Goal: Download file/media

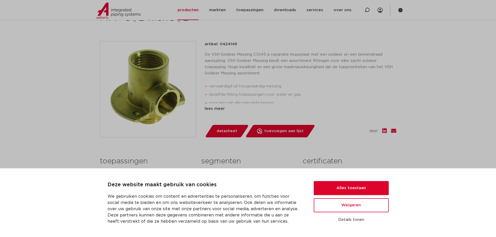
scroll to position [104, 0]
click at [221, 131] on span "datasheet" at bounding box center [227, 131] width 21 height 8
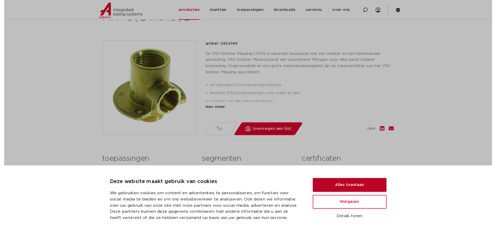
scroll to position [0, 0]
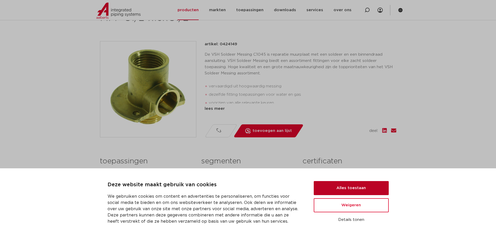
click at [330, 188] on button "Alles toestaan" at bounding box center [351, 188] width 75 height 14
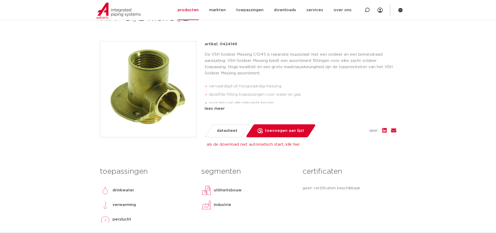
scroll to position [156, 0]
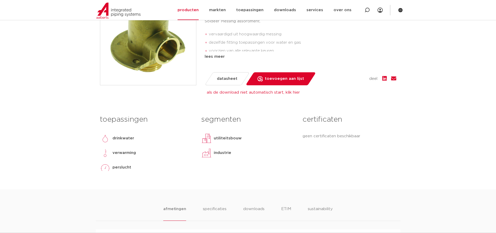
click at [283, 92] on link "als de download niet automatisch start, klik hier" at bounding box center [253, 93] width 93 height 4
click at [215, 79] on link "datasheet" at bounding box center [226, 78] width 45 height 13
click at [222, 80] on span "datasheet" at bounding box center [227, 79] width 21 height 8
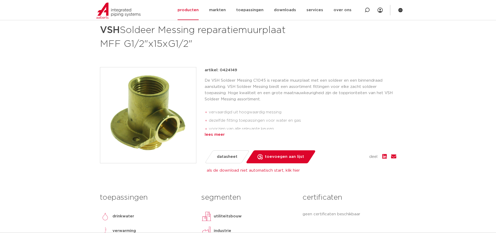
click at [213, 135] on div "lees meer" at bounding box center [301, 135] width 192 height 6
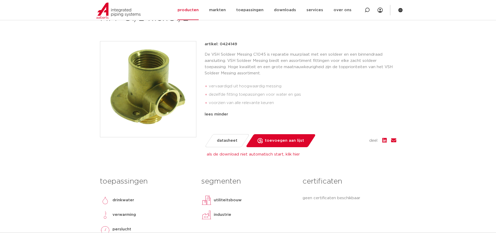
scroll to position [130, 0]
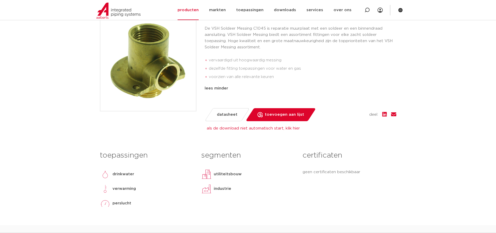
click at [225, 116] on span "datasheet" at bounding box center [227, 115] width 21 height 8
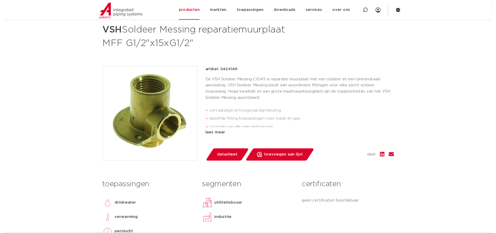
scroll to position [104, 0]
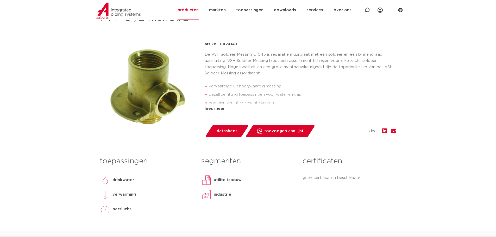
click at [222, 132] on span "datasheet" at bounding box center [227, 131] width 21 height 8
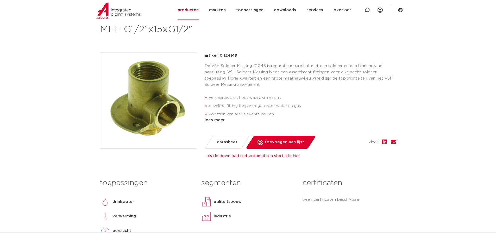
scroll to position [67, 0]
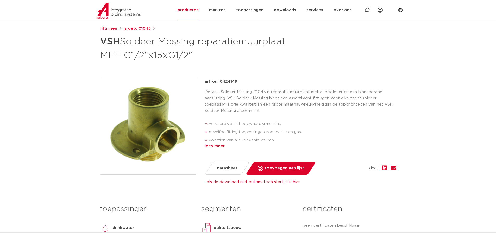
click at [221, 146] on div "lees meer" at bounding box center [301, 146] width 192 height 6
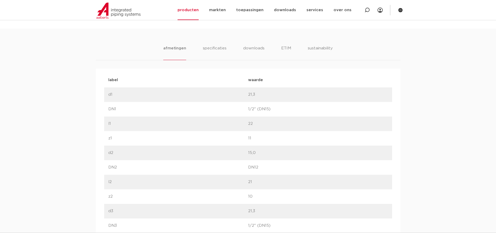
scroll to position [301, 0]
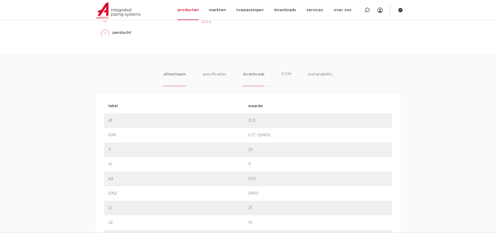
click at [251, 76] on li "downloads" at bounding box center [254, 78] width 22 height 15
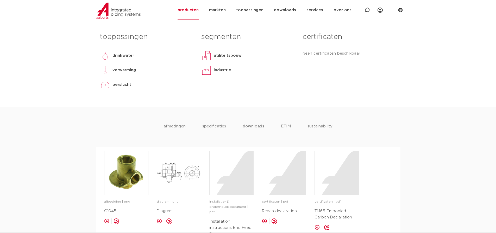
scroll to position [223, 0]
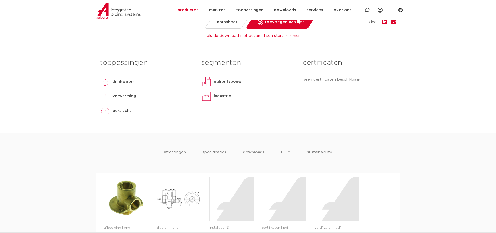
click at [286, 152] on li "ETIM" at bounding box center [285, 156] width 9 height 15
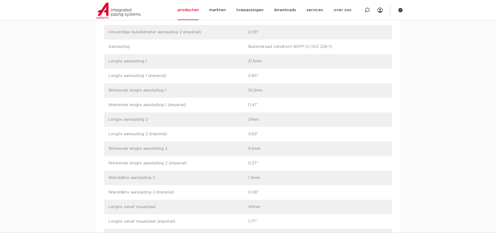
scroll to position [561, 0]
